Goal: Transaction & Acquisition: Purchase product/service

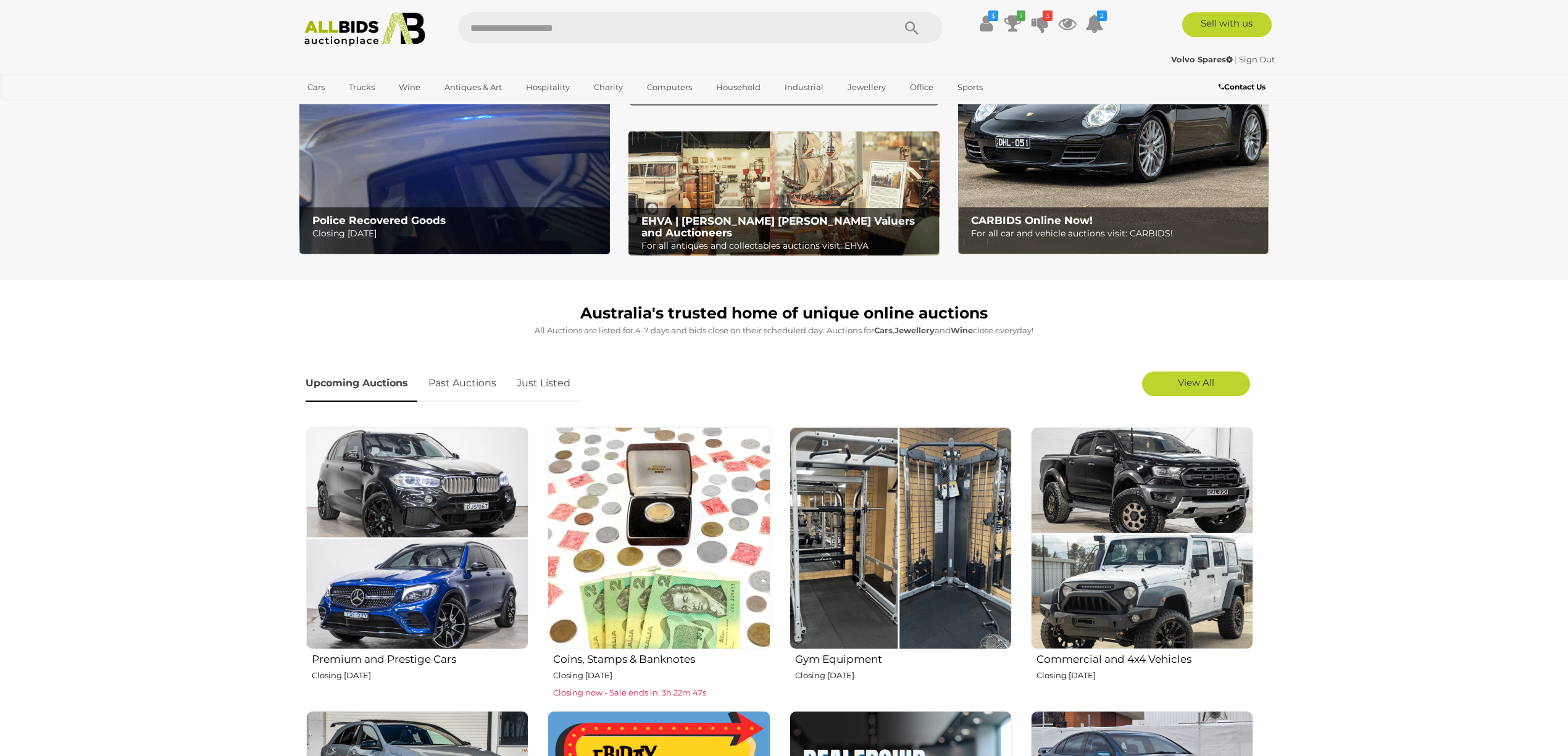
scroll to position [164, 0]
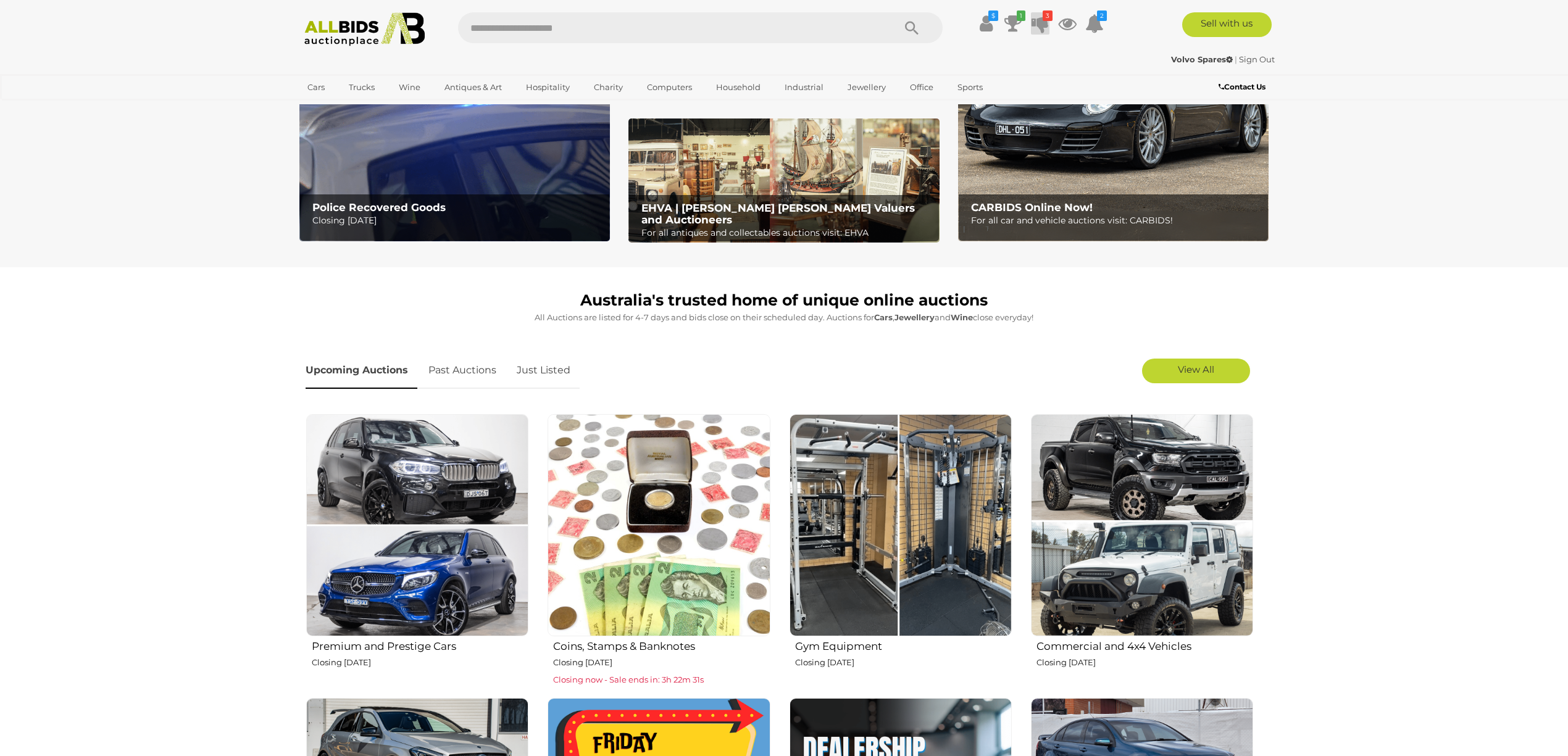
click at [1036, 23] on icon at bounding box center [1040, 23] width 18 height 23
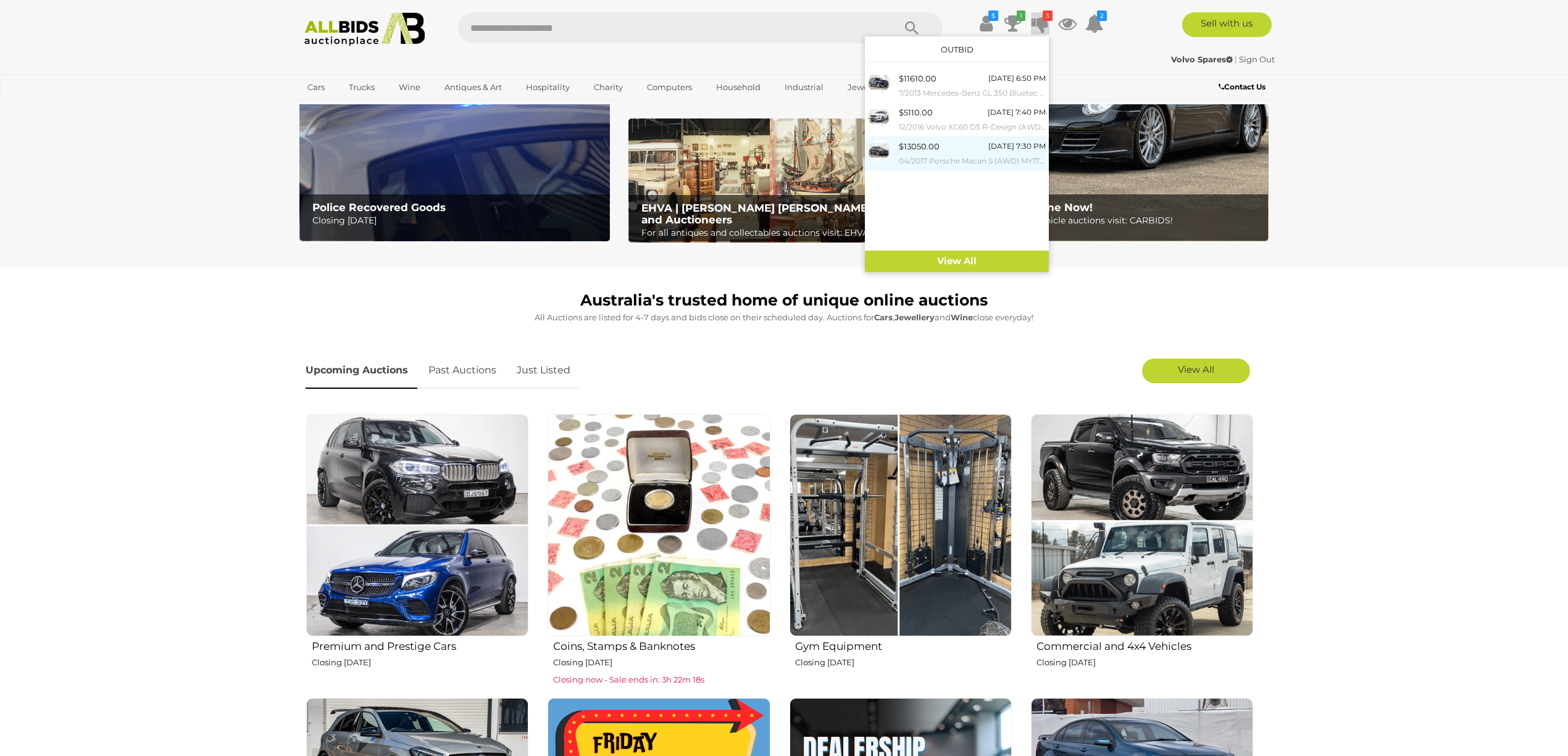
click at [909, 147] on div "$13050.00" at bounding box center [919, 147] width 41 height 14
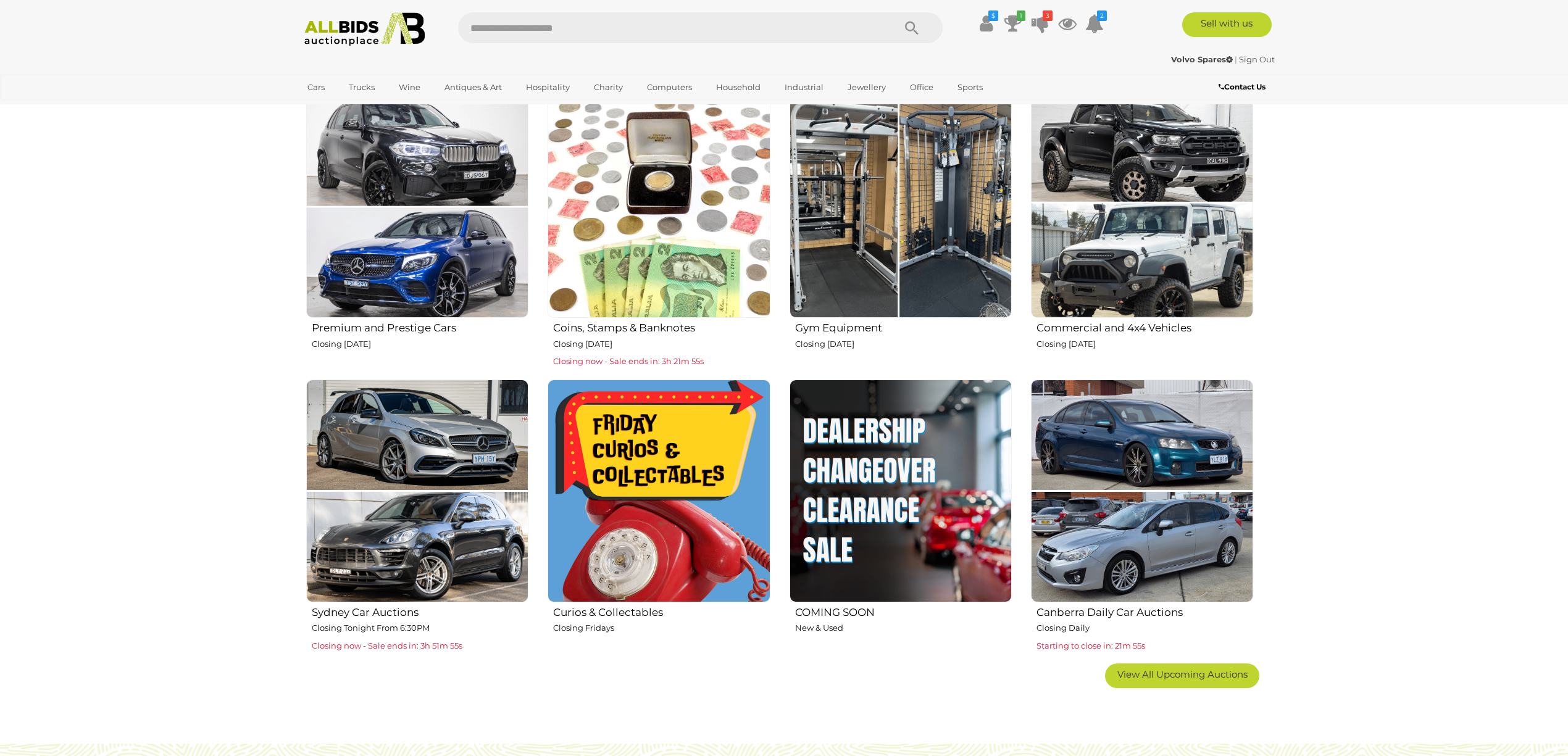
scroll to position [494, 0]
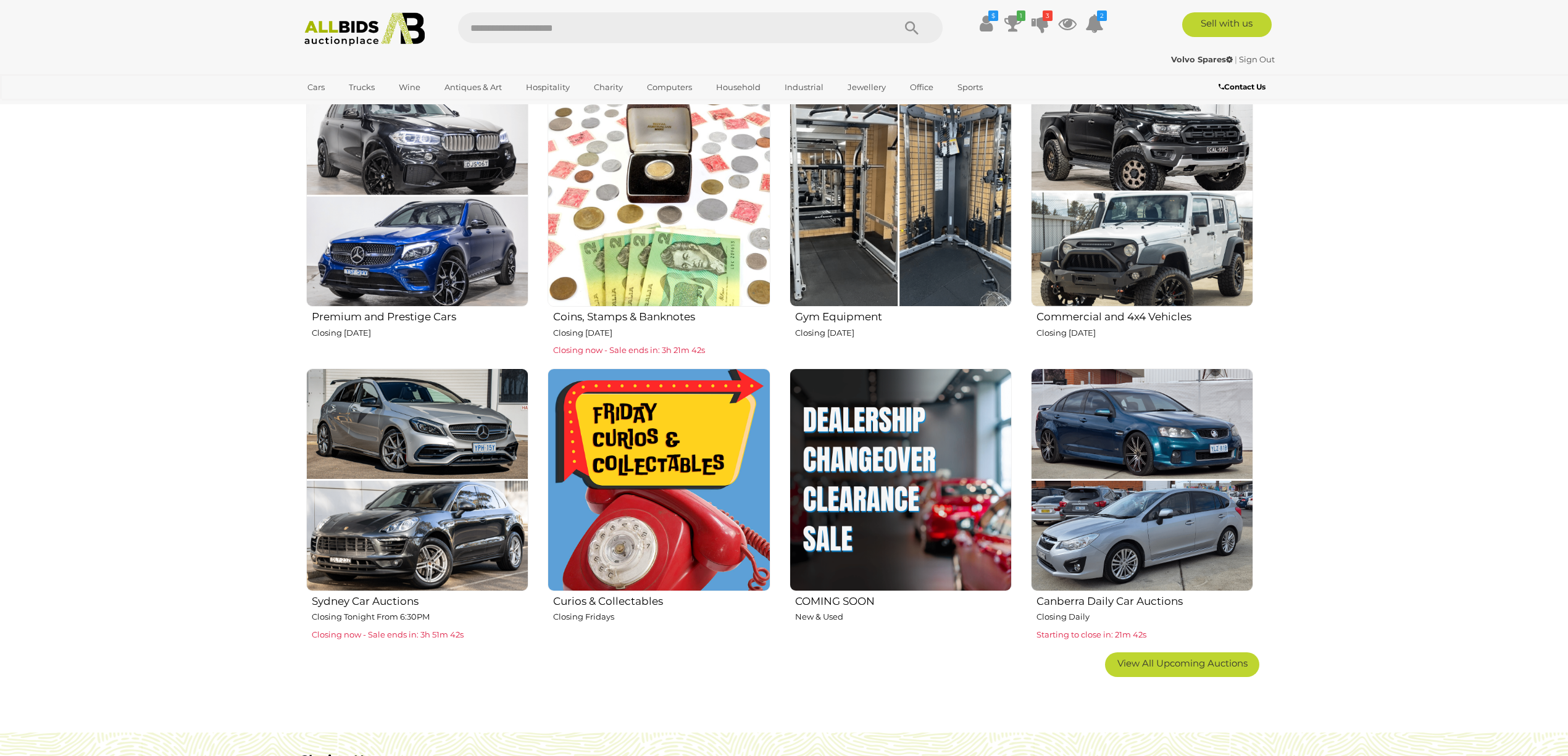
click at [677, 514] on img at bounding box center [659, 480] width 223 height 223
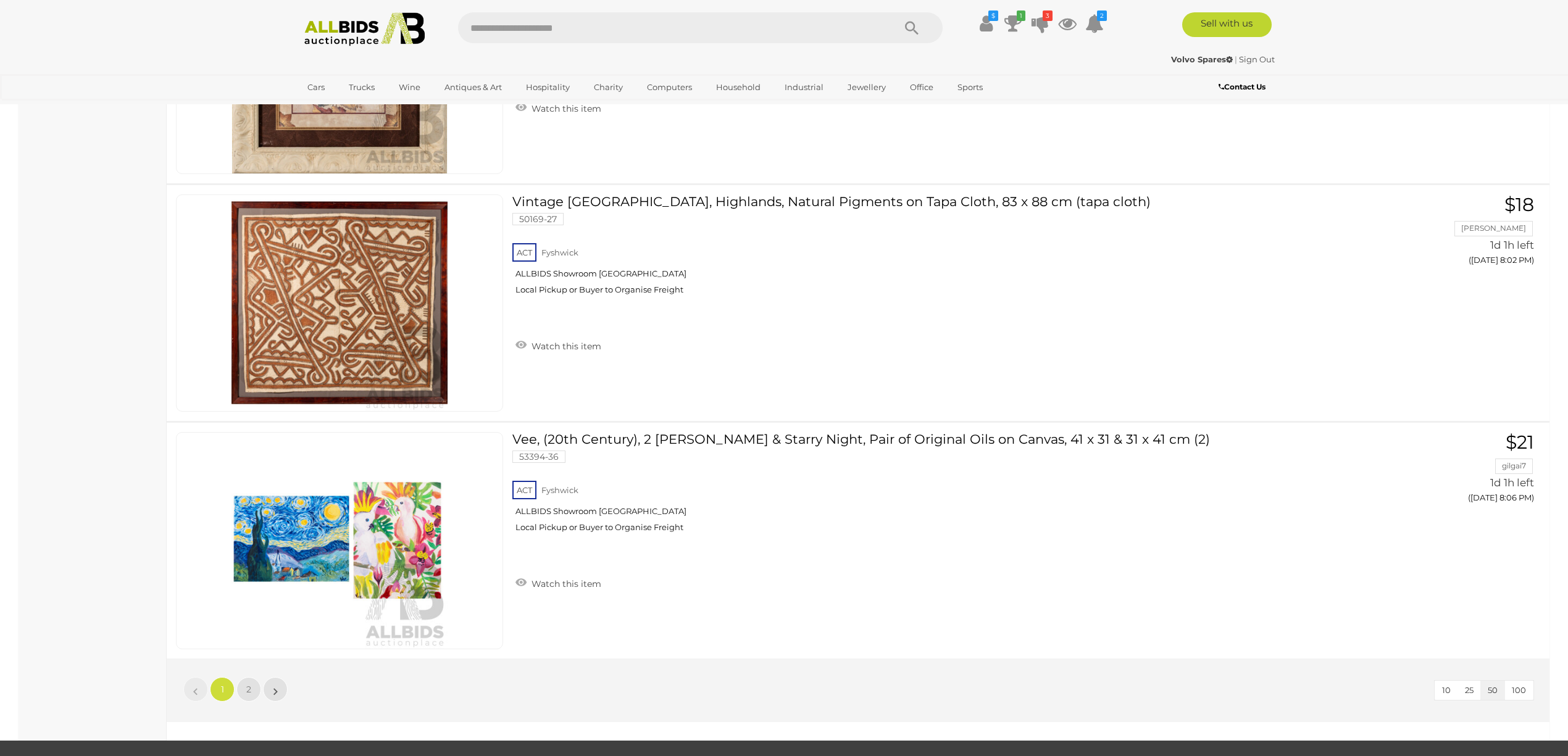
scroll to position [11608, 0]
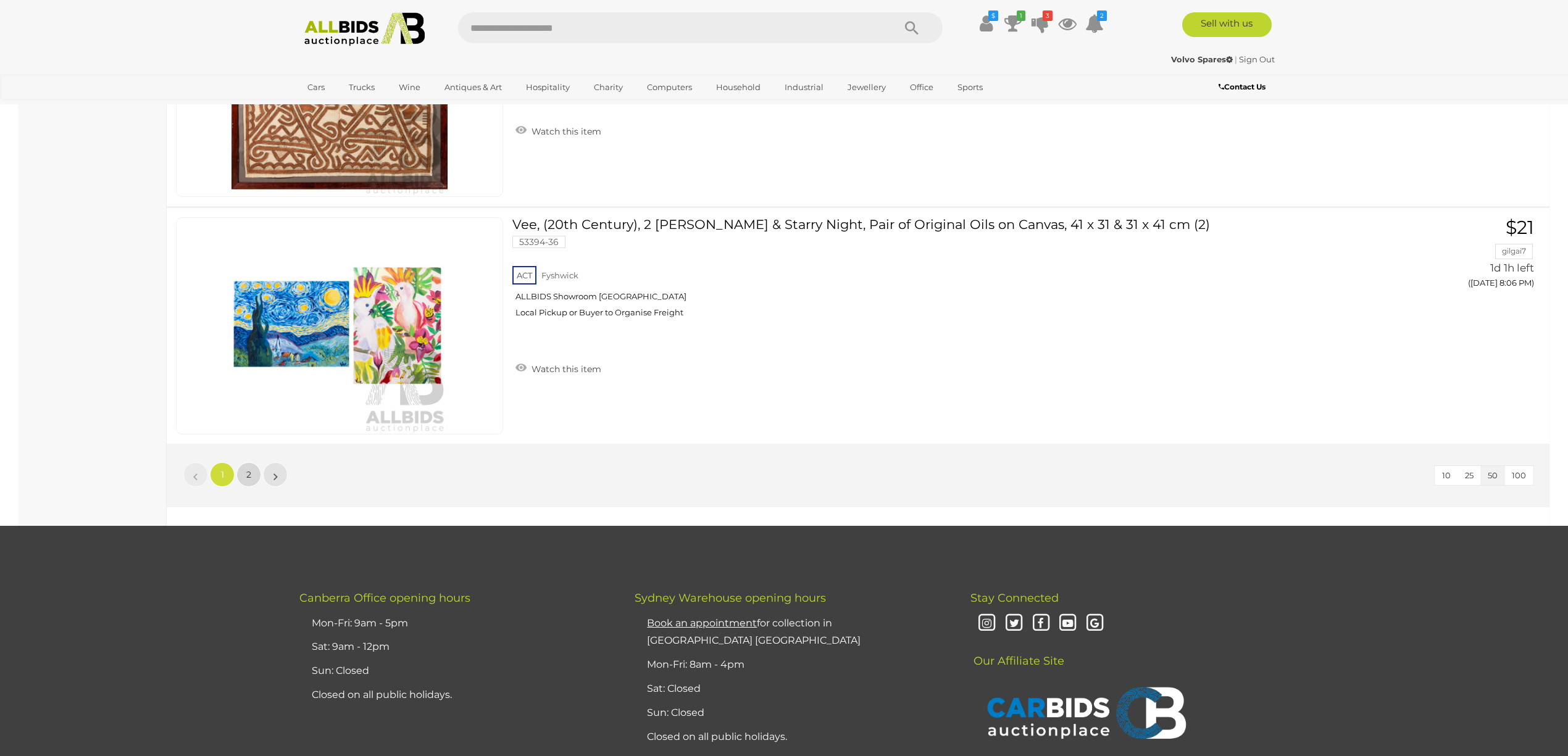
click at [248, 481] on span "2" at bounding box center [249, 475] width 5 height 11
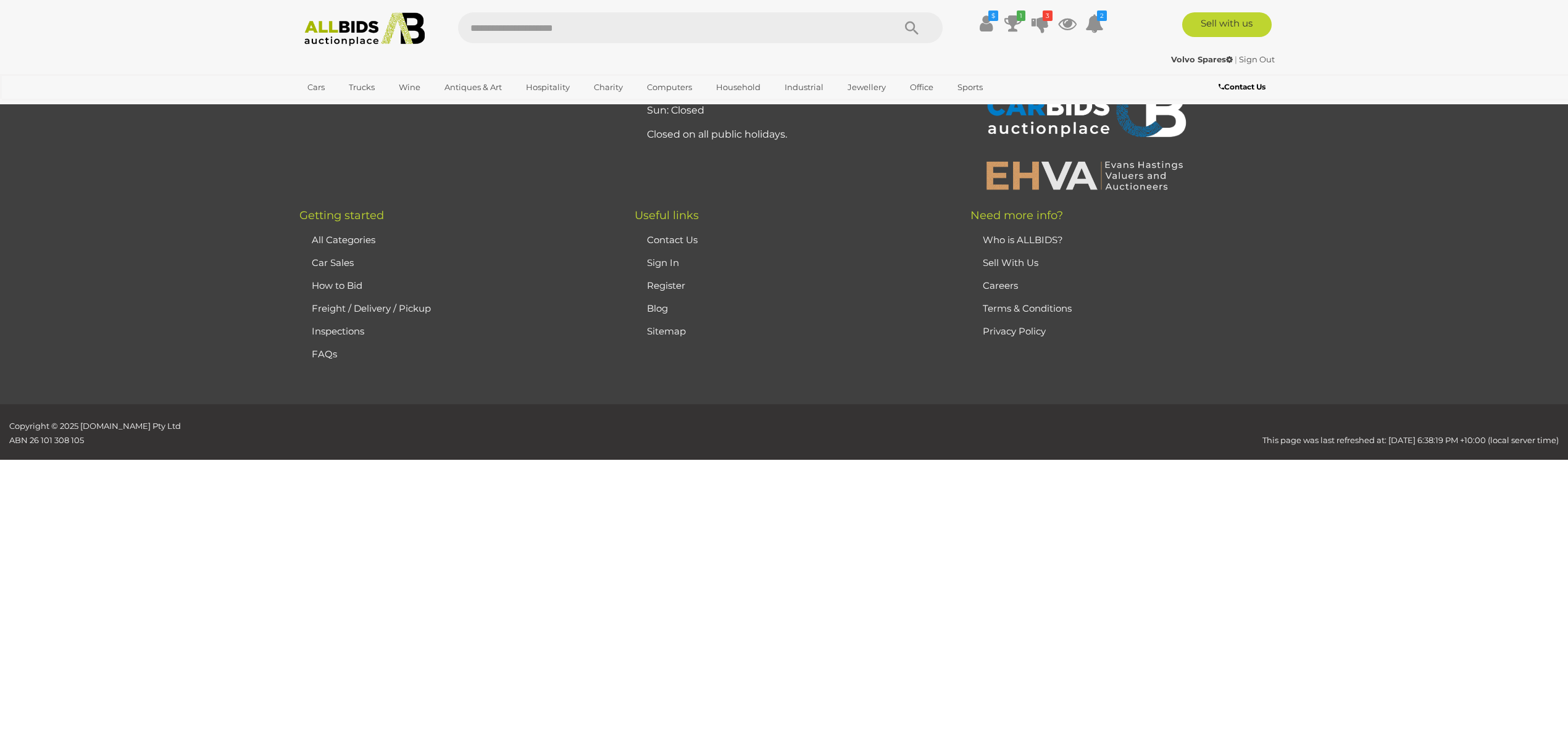
scroll to position [43, 0]
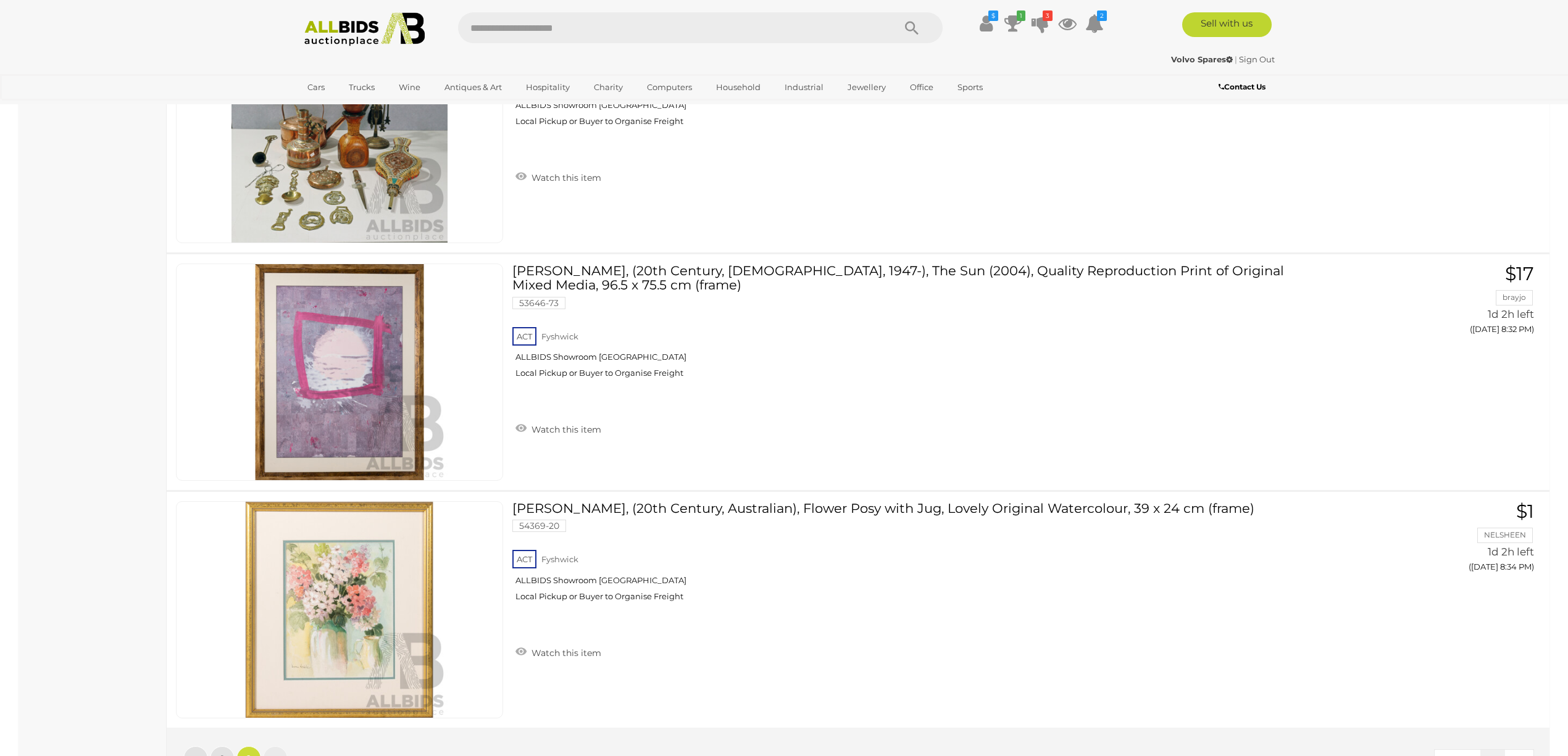
scroll to position [2759, 0]
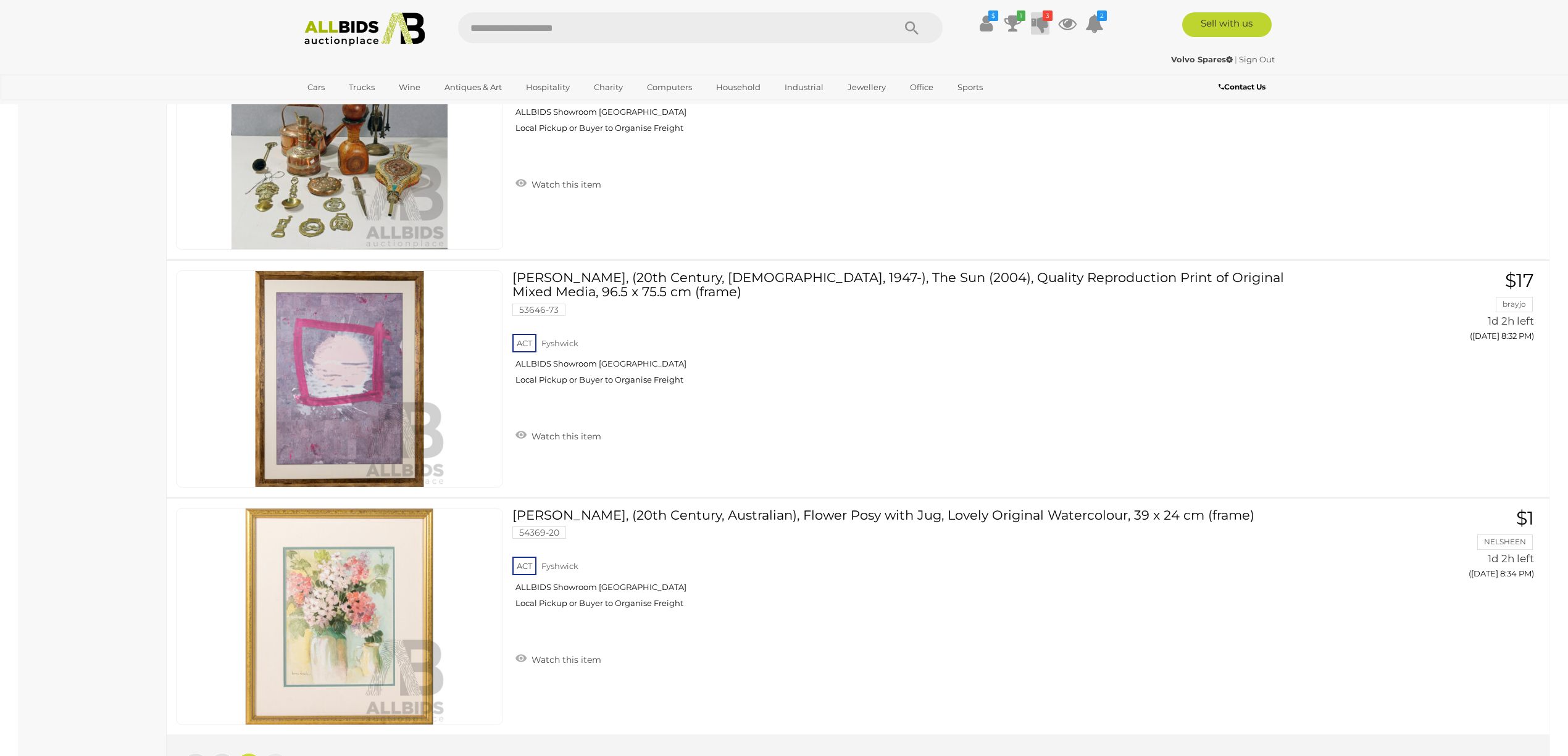
click at [1037, 21] on icon at bounding box center [1040, 23] width 18 height 23
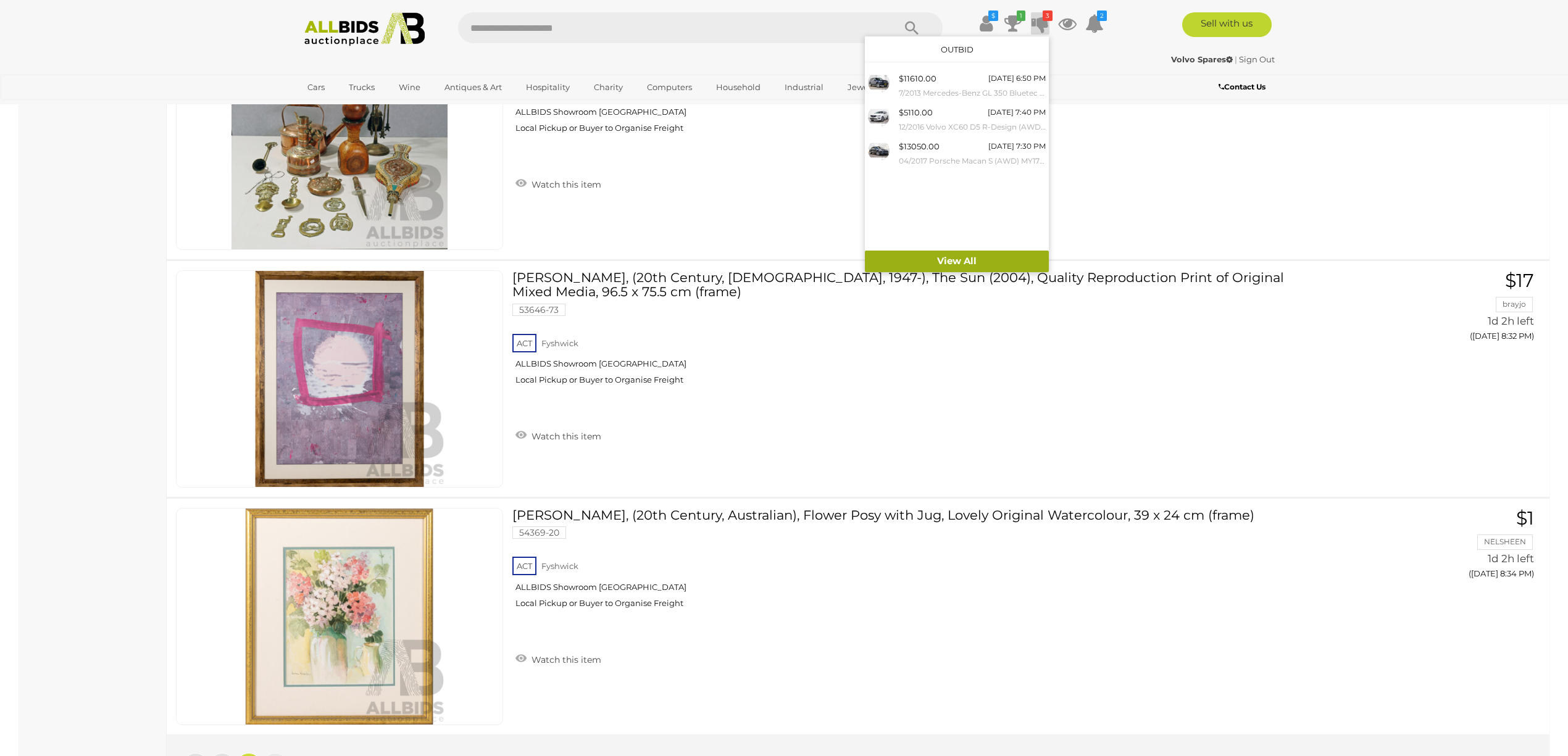
click at [973, 260] on link "View All" at bounding box center [957, 261] width 184 height 22
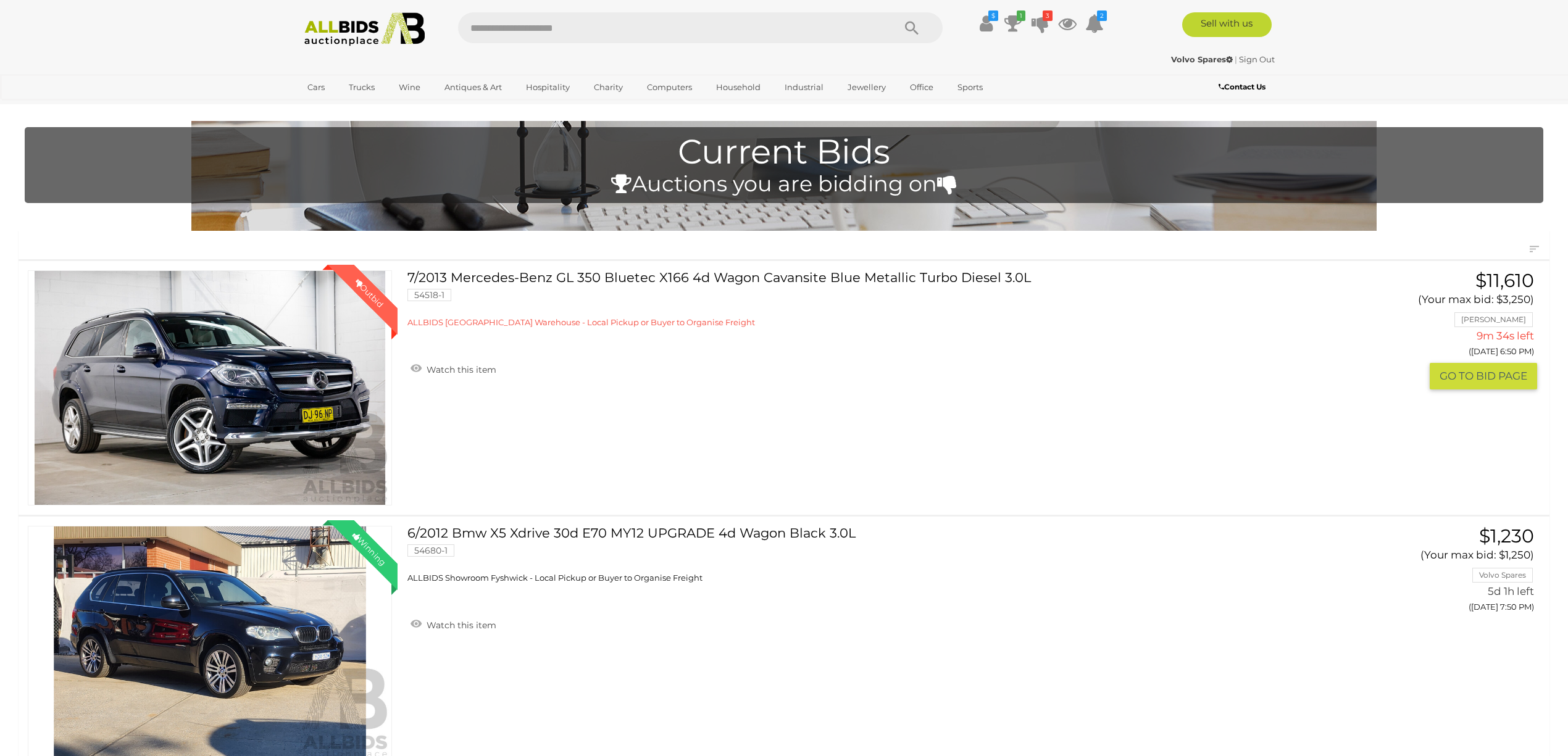
click at [492, 274] on link "7/2013 Mercedes-Benz GL 350 Bluetec X166 4d Wagon Cavansite Blue Metallic Turbo…" at bounding box center [851, 299] width 869 height 58
